Goal: Transaction & Acquisition: Purchase product/service

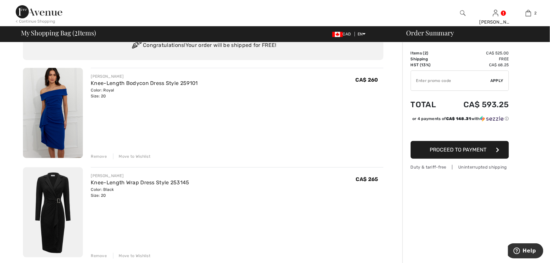
click at [98, 156] on div "Remove" at bounding box center [99, 156] width 16 height 6
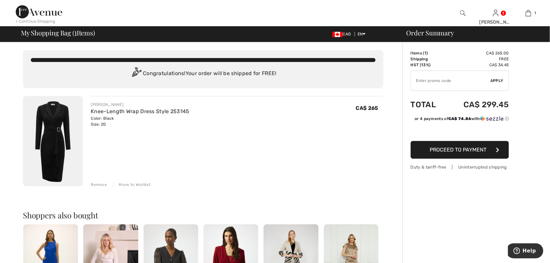
click at [477, 153] on button "Proceed to Payment" at bounding box center [460, 150] width 98 height 18
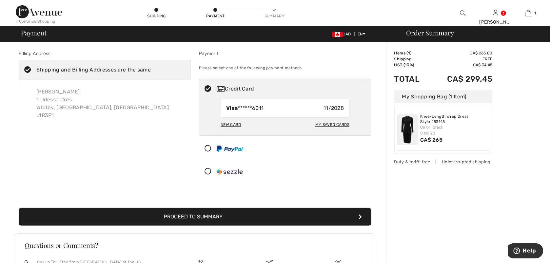
click at [310, 219] on button "Proceed to Summary" at bounding box center [195, 217] width 353 height 18
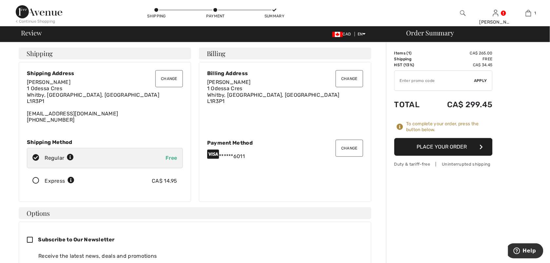
click at [426, 143] on button "Place Your Order" at bounding box center [443, 147] width 98 height 18
